Goal: Task Accomplishment & Management: Manage account settings

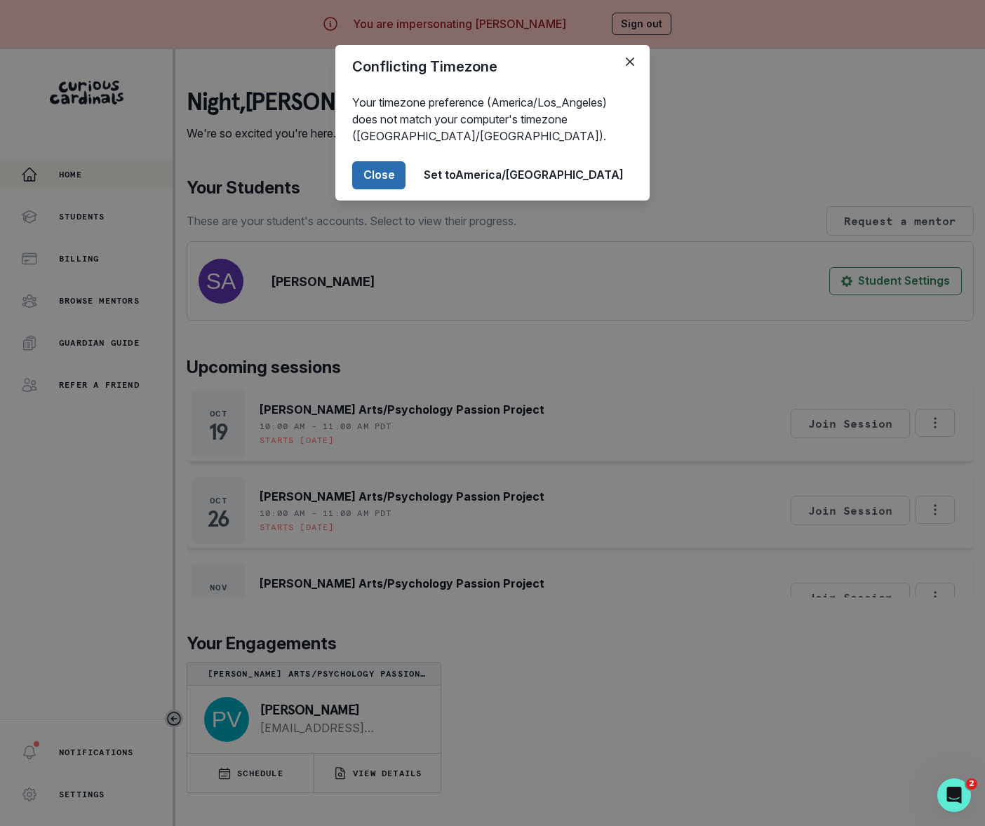
click at [405, 185] on button "Close" at bounding box center [378, 175] width 53 height 28
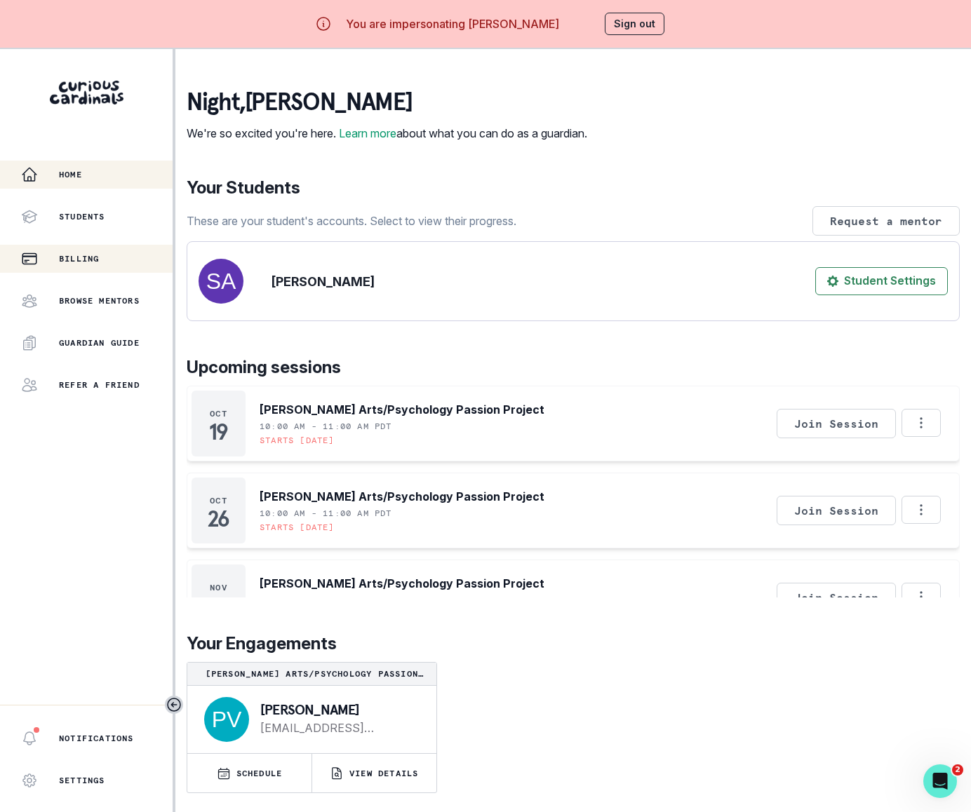
click at [93, 260] on p "Billing" at bounding box center [79, 258] width 40 height 11
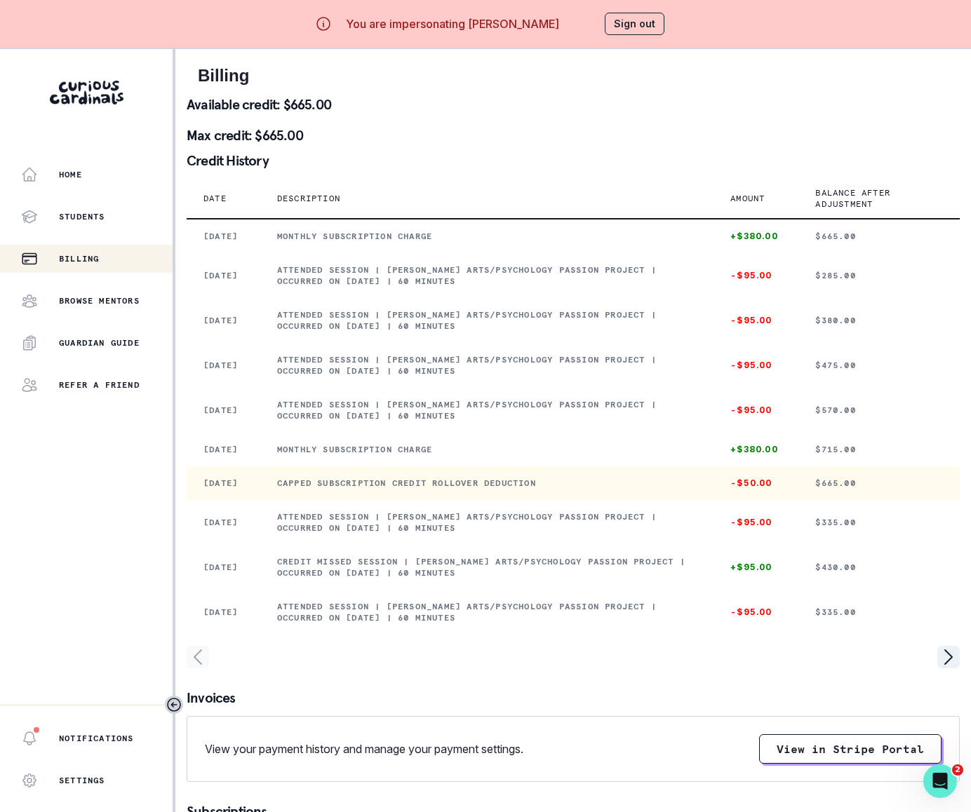
scroll to position [79, 0]
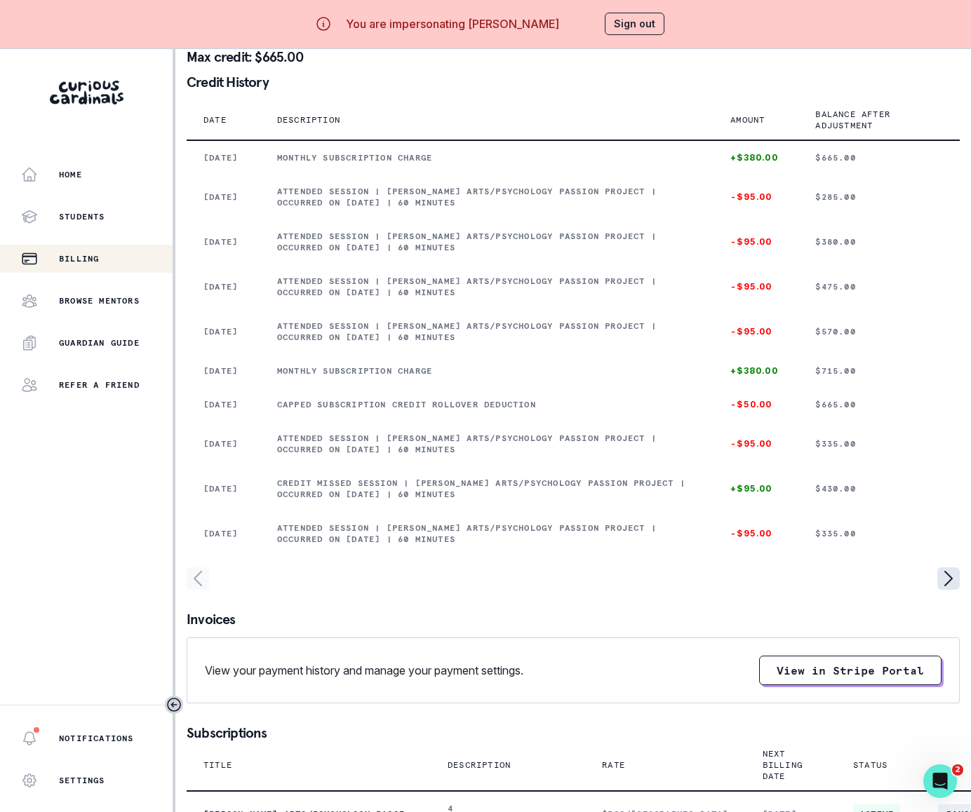
click at [948, 590] on icon "page right" at bounding box center [948, 578] width 22 height 22
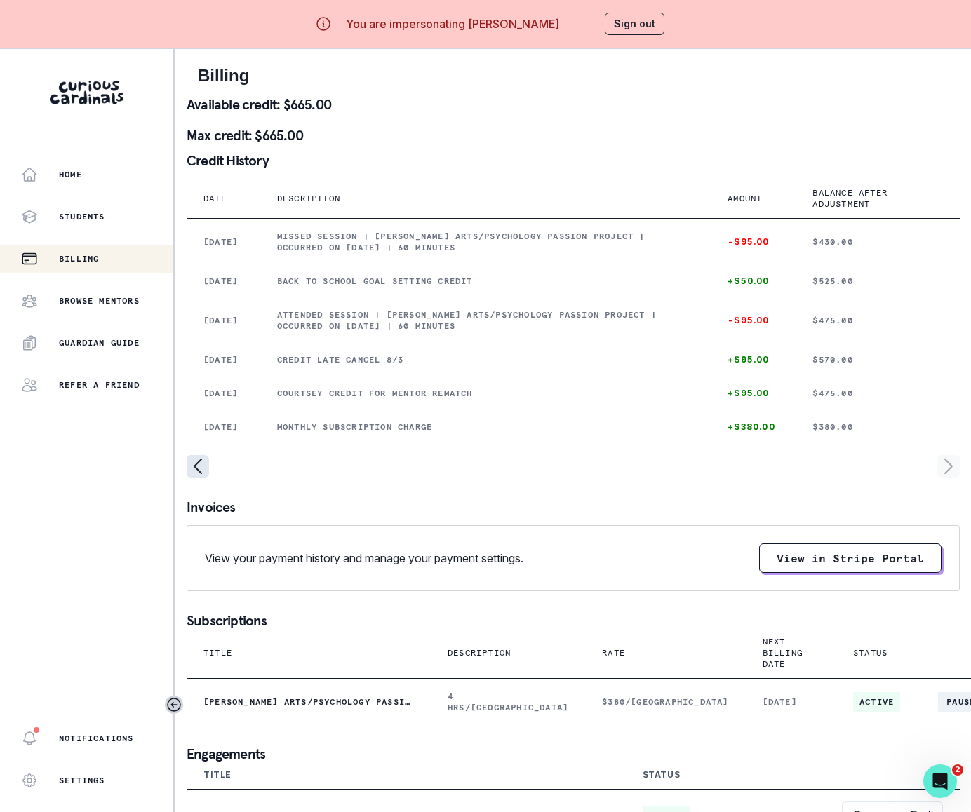
click at [194, 473] on icon "page left" at bounding box center [197, 466] width 7 height 14
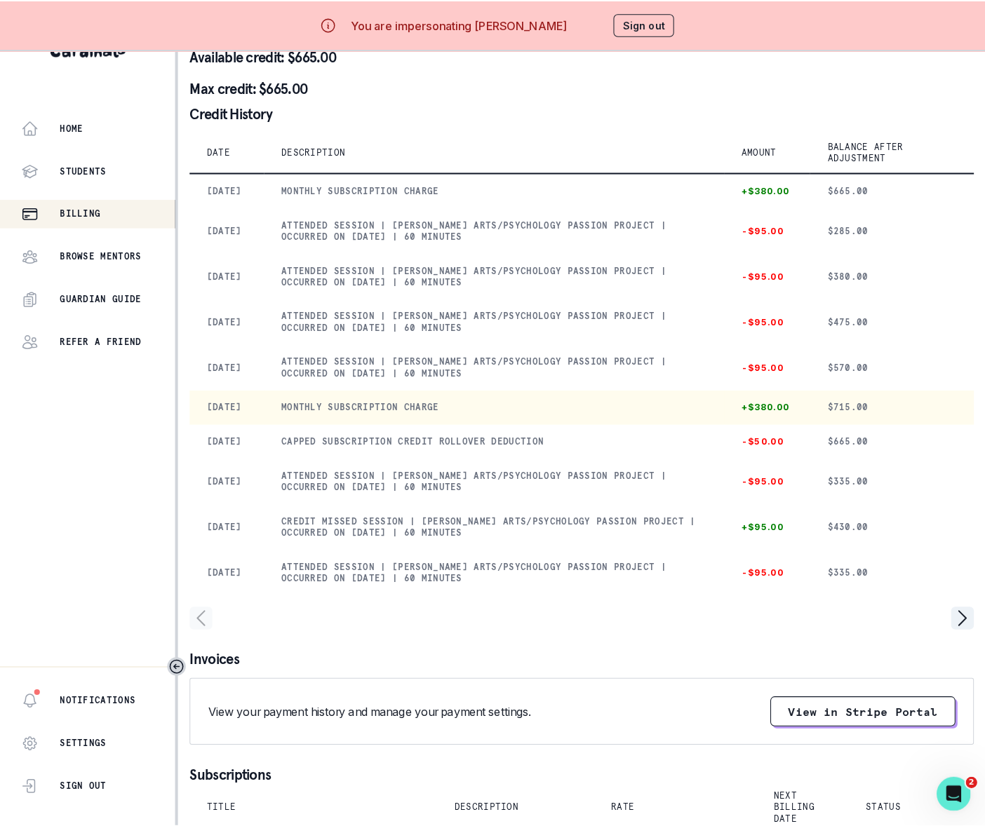
scroll to position [0, 0]
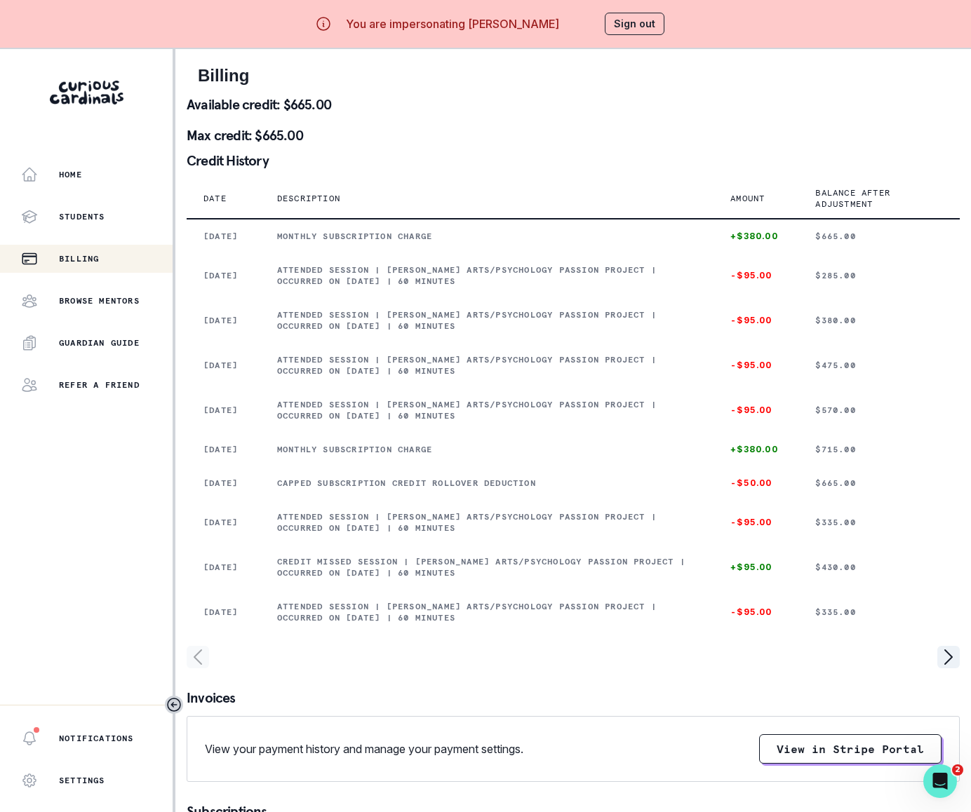
click at [641, 18] on button "Sign out" at bounding box center [635, 24] width 60 height 22
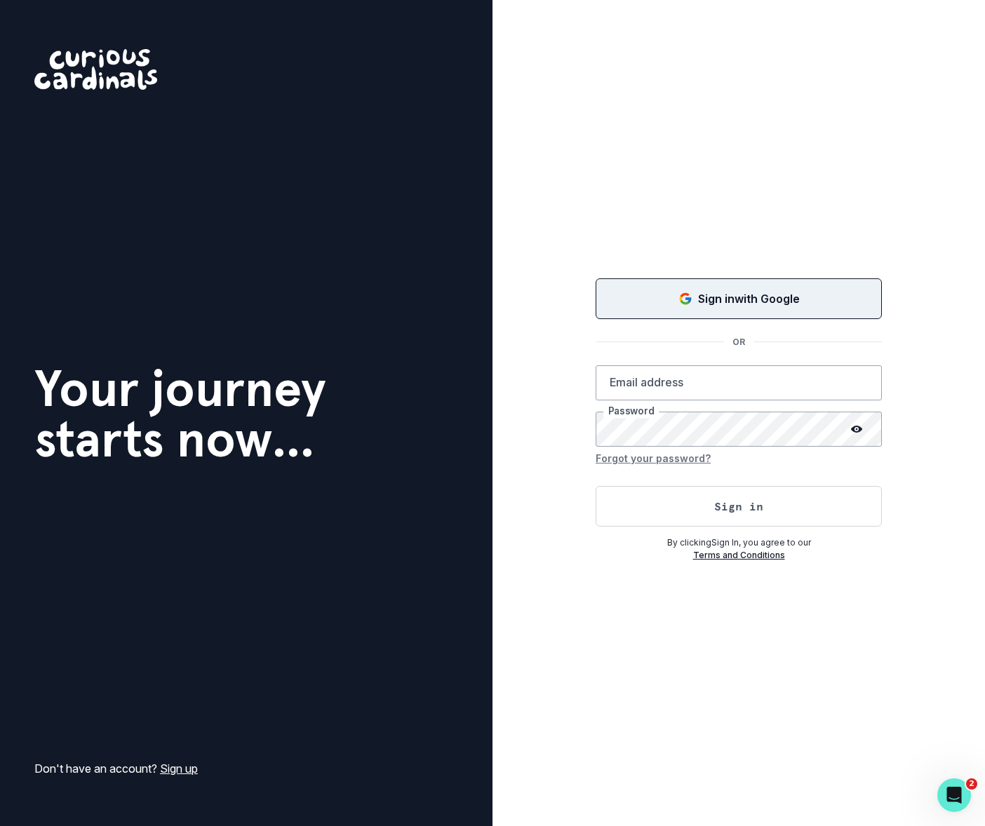
click at [669, 295] on div "Sign in with Google" at bounding box center [738, 298] width 251 height 17
